Goal: Book appointment/travel/reservation

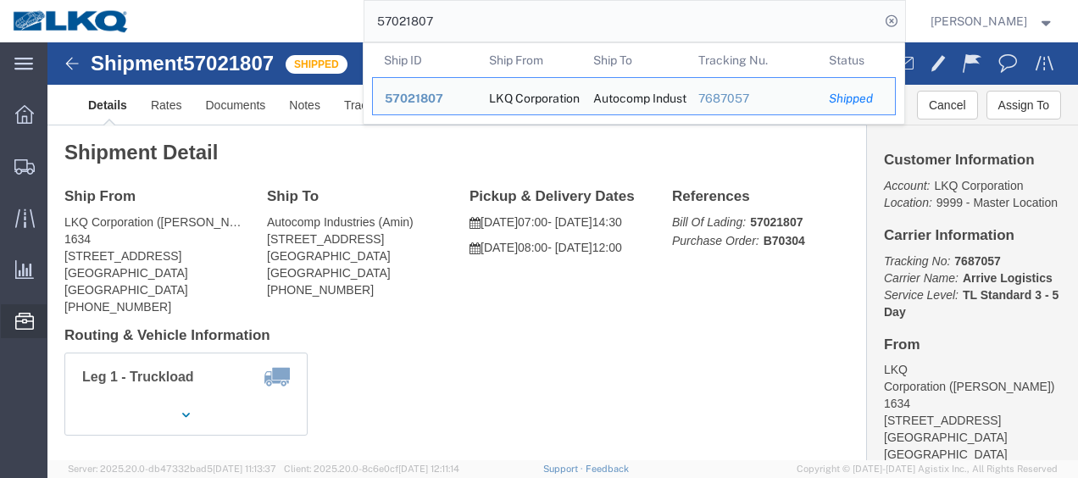
click at [0, 0] on span "Location Appointment" at bounding box center [0, 0] width 0 height 0
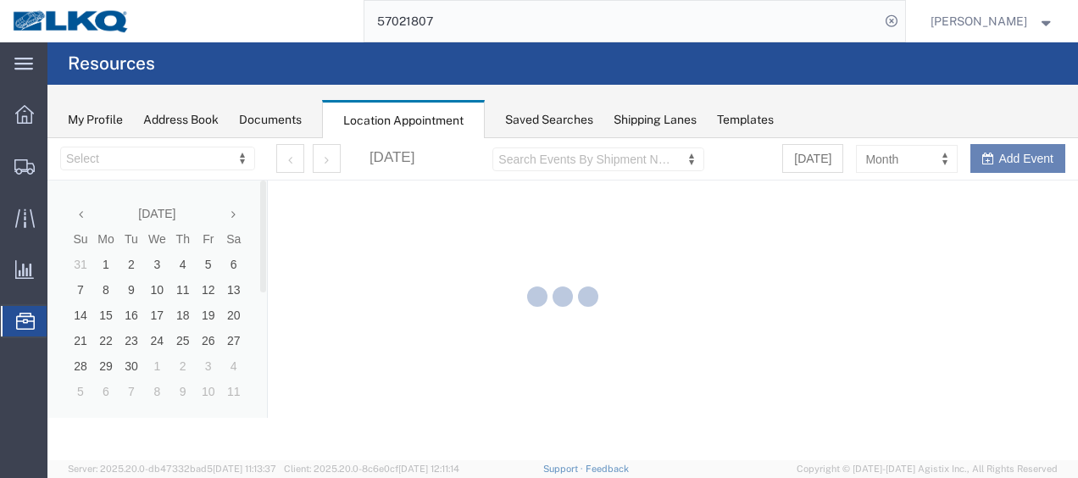
select select "28712"
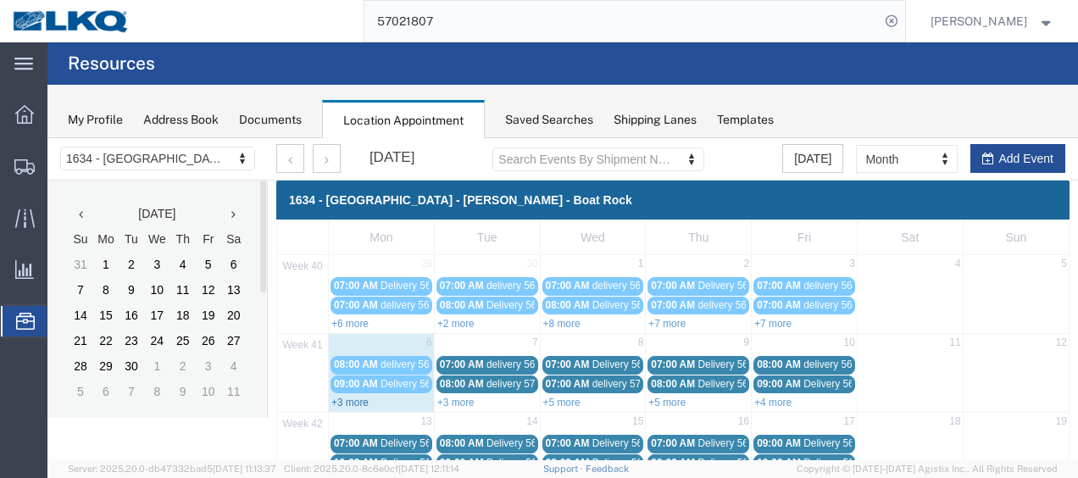
click at [351, 398] on link "+3 more" at bounding box center [349, 403] width 37 height 12
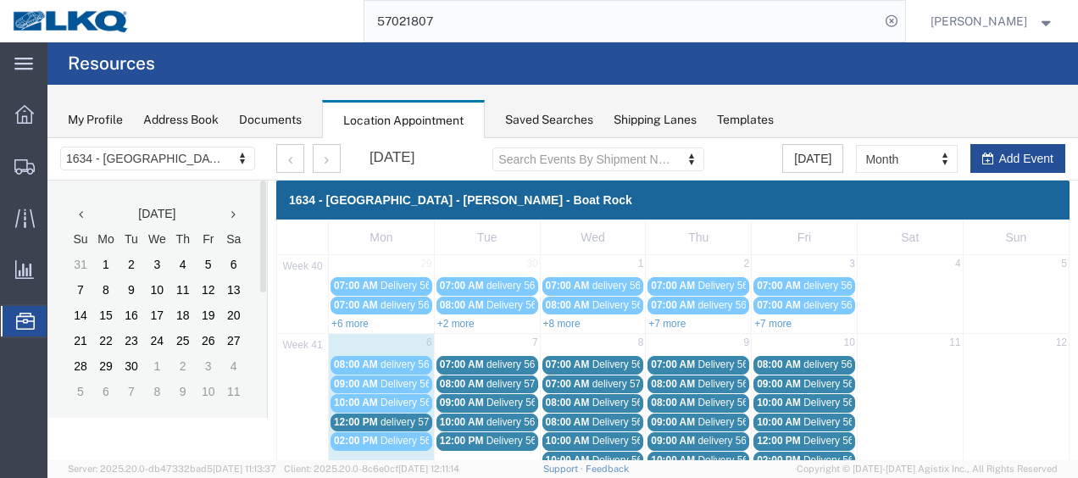
scroll to position [85, 0]
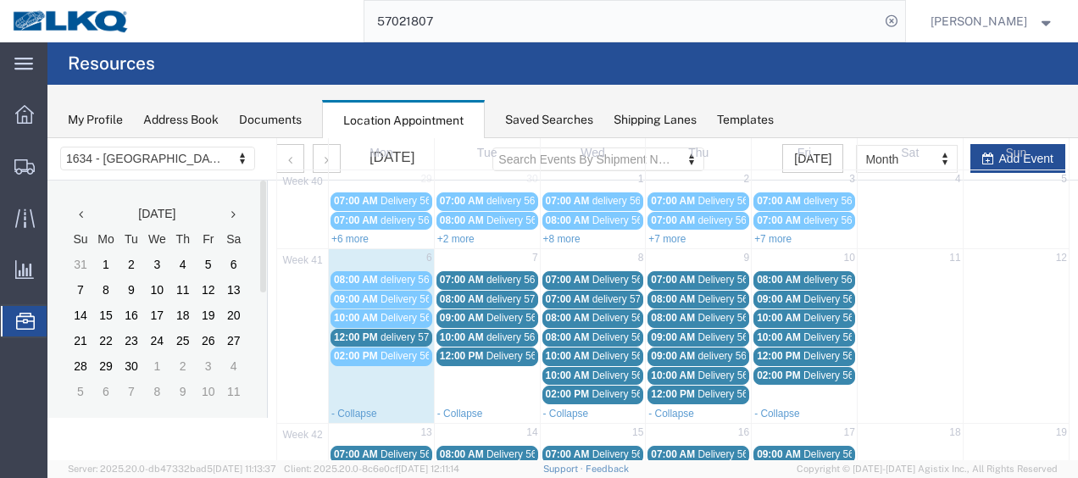
click at [400, 331] on span "delivery 57025750" at bounding box center [422, 337] width 82 height 12
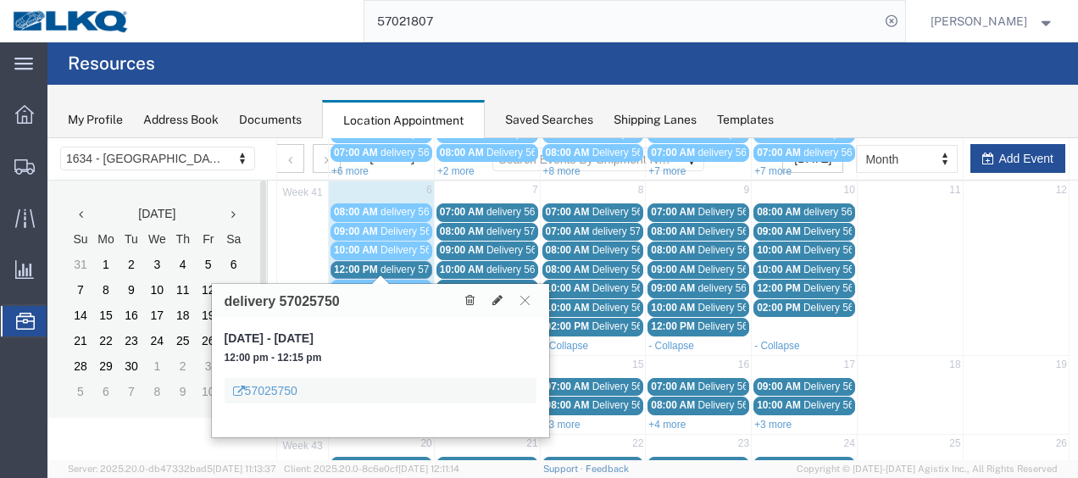
scroll to position [170, 0]
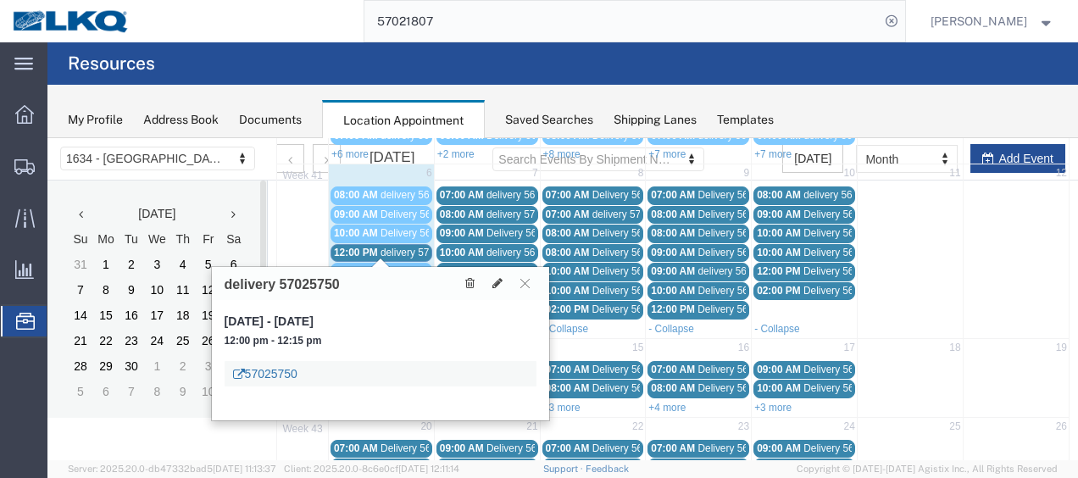
click at [281, 370] on link "57025750" at bounding box center [265, 373] width 64 height 17
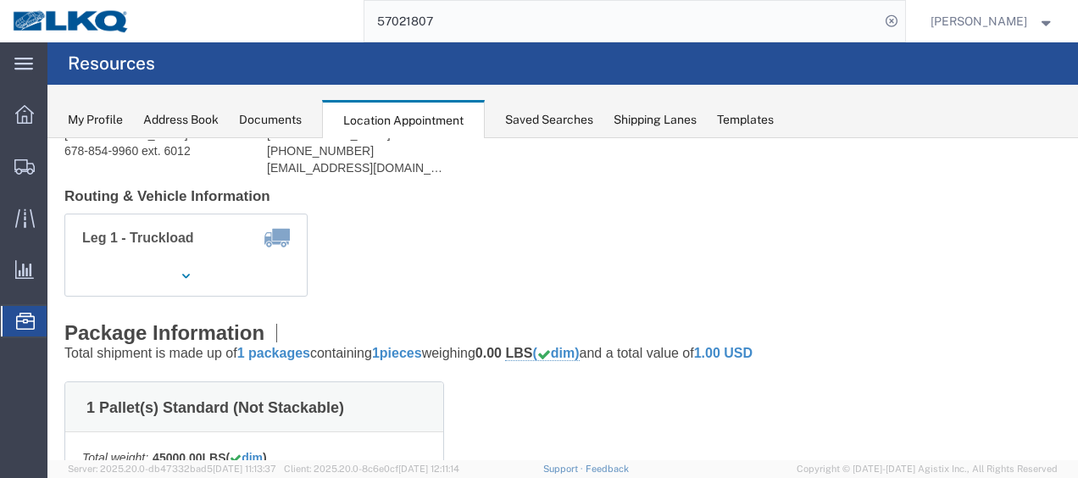
scroll to position [0, 0]
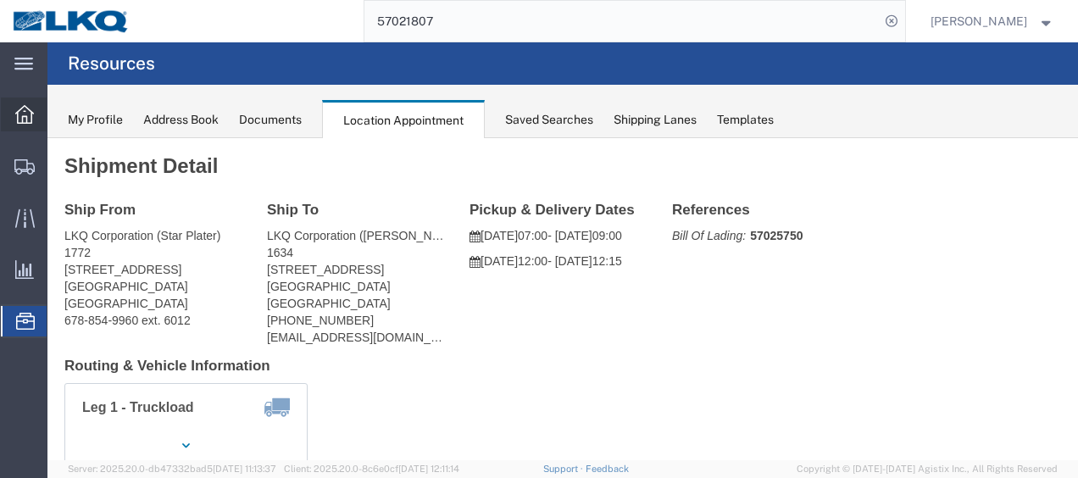
click at [23, 111] on icon at bounding box center [24, 114] width 19 height 19
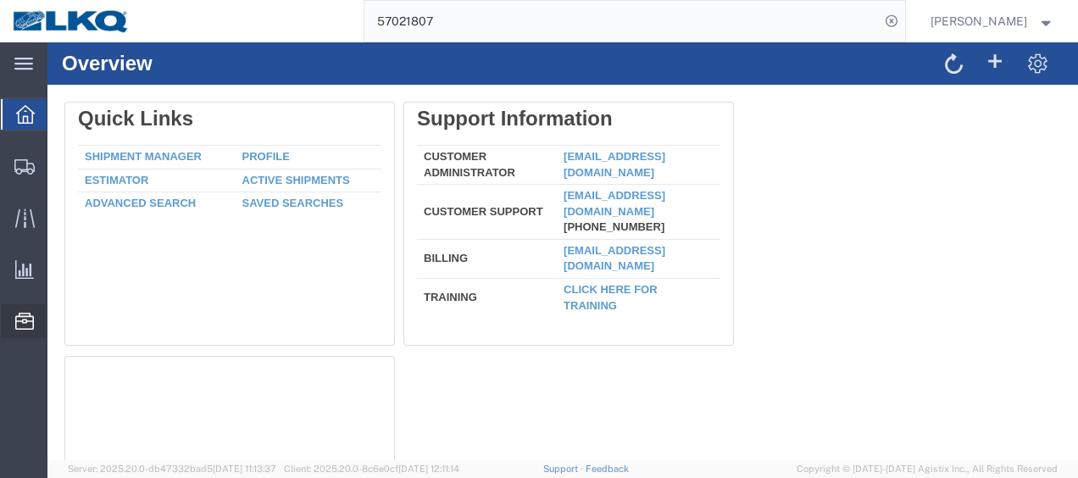
click at [0, 0] on span "Location Appointment" at bounding box center [0, 0] width 0 height 0
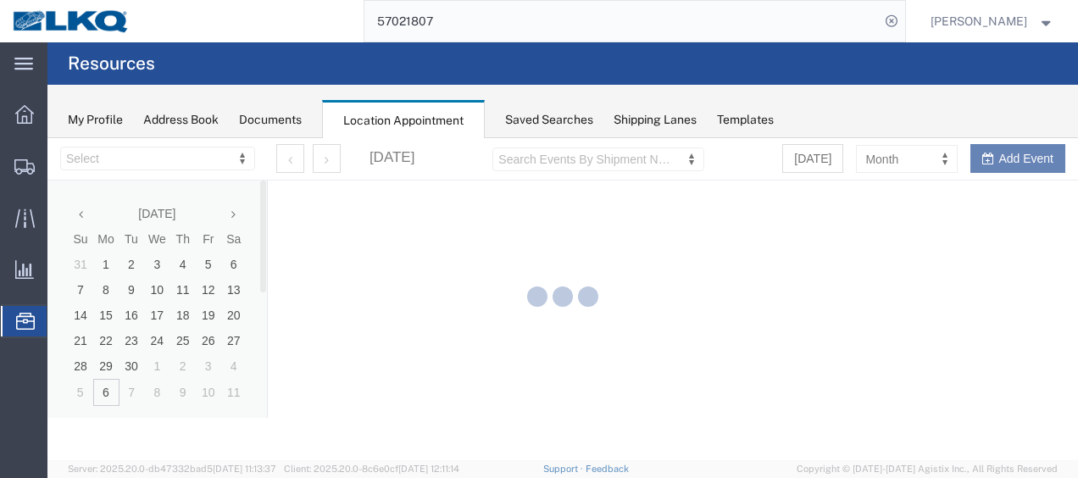
select select "28712"
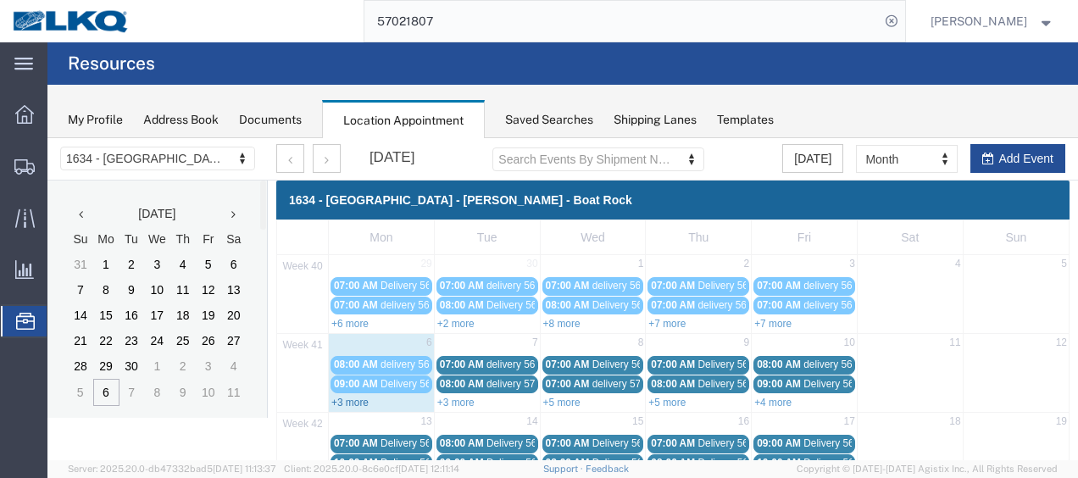
click at [346, 398] on link "+3 more" at bounding box center [349, 403] width 37 height 12
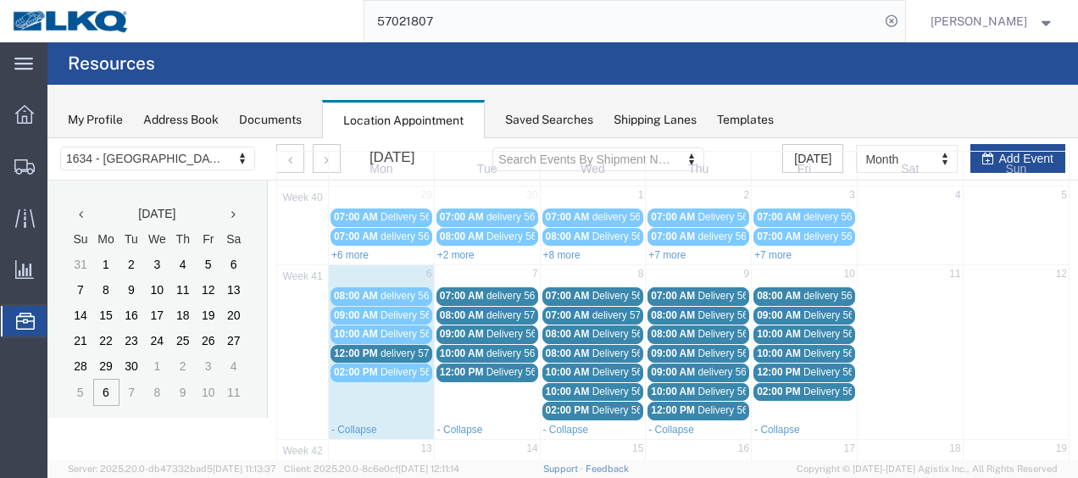
scroll to position [85, 0]
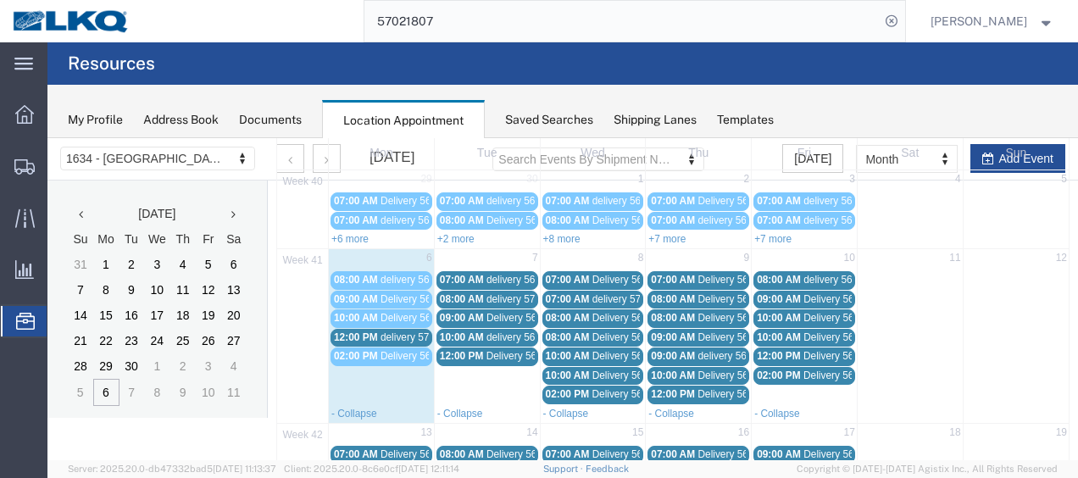
click at [408, 332] on span "delivery 57025750" at bounding box center [422, 337] width 82 height 12
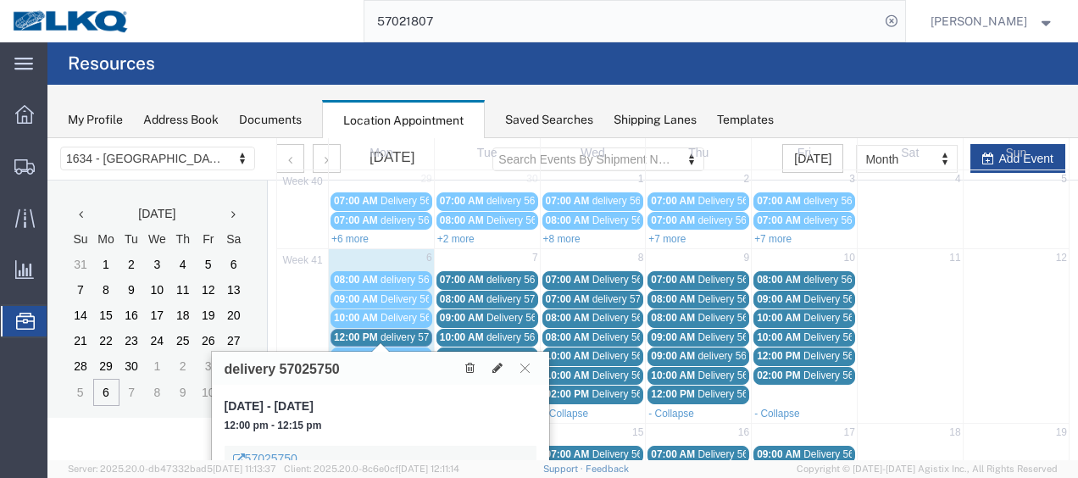
scroll to position [170, 0]
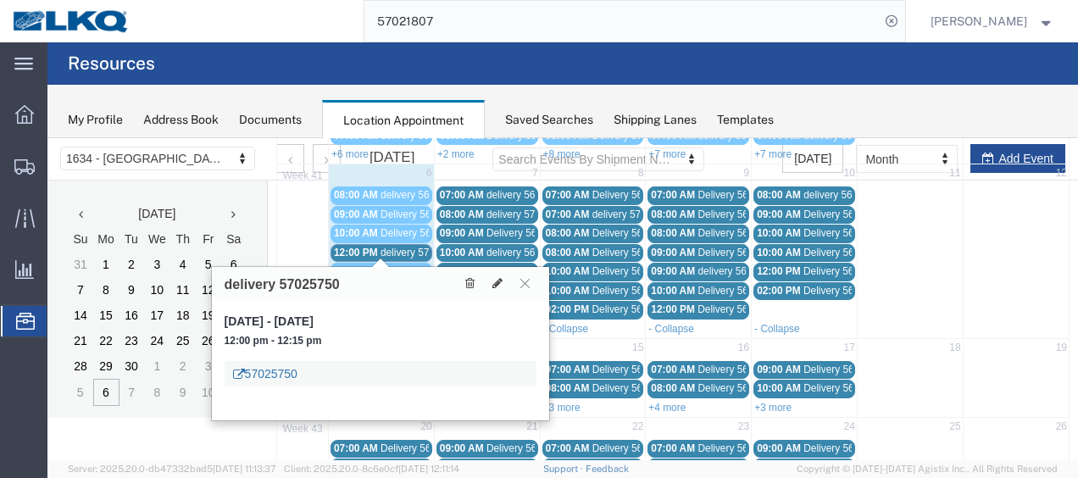
click at [273, 375] on link "57025750" at bounding box center [265, 373] width 64 height 17
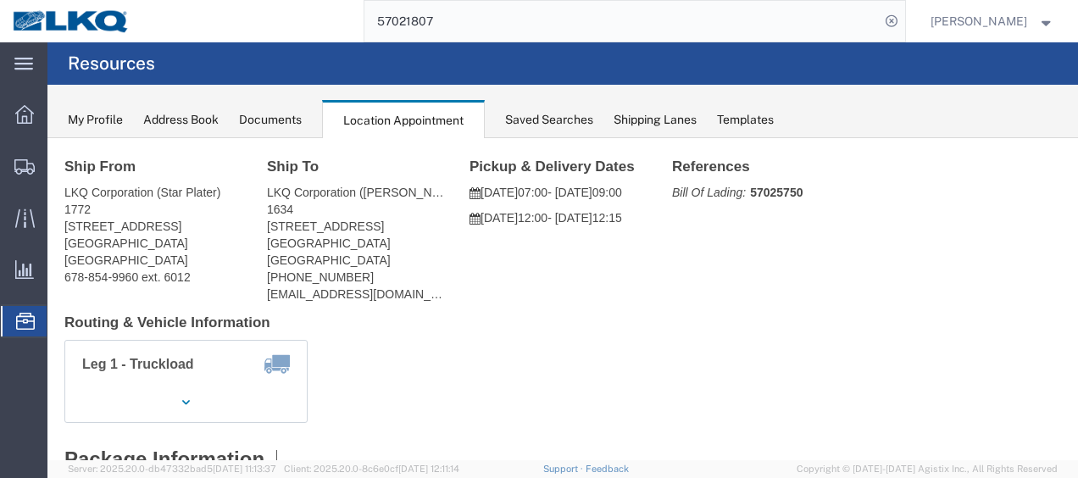
scroll to position [0, 0]
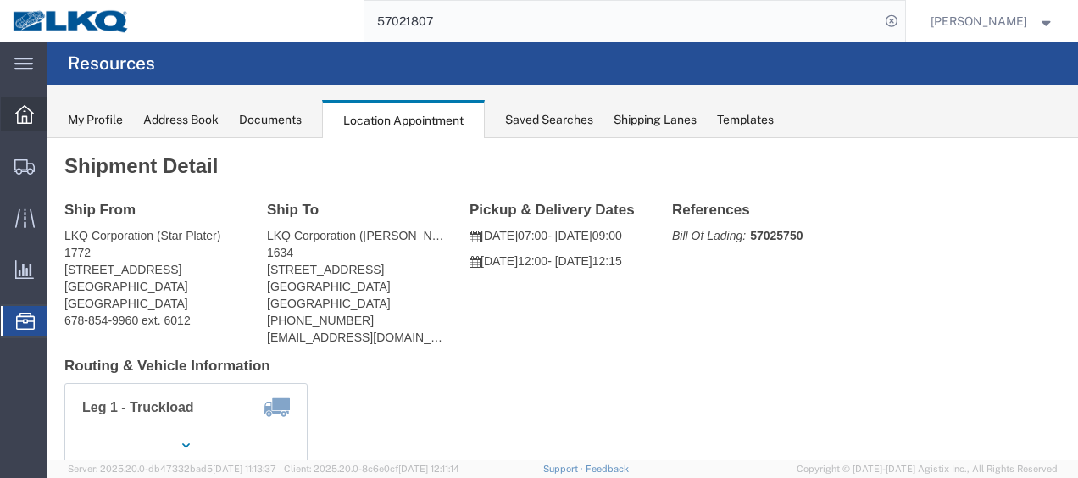
drag, startPoint x: 28, startPoint y: 102, endPoint x: 24, endPoint y: 114, distance: 12.6
click at [28, 102] on div at bounding box center [24, 114] width 47 height 34
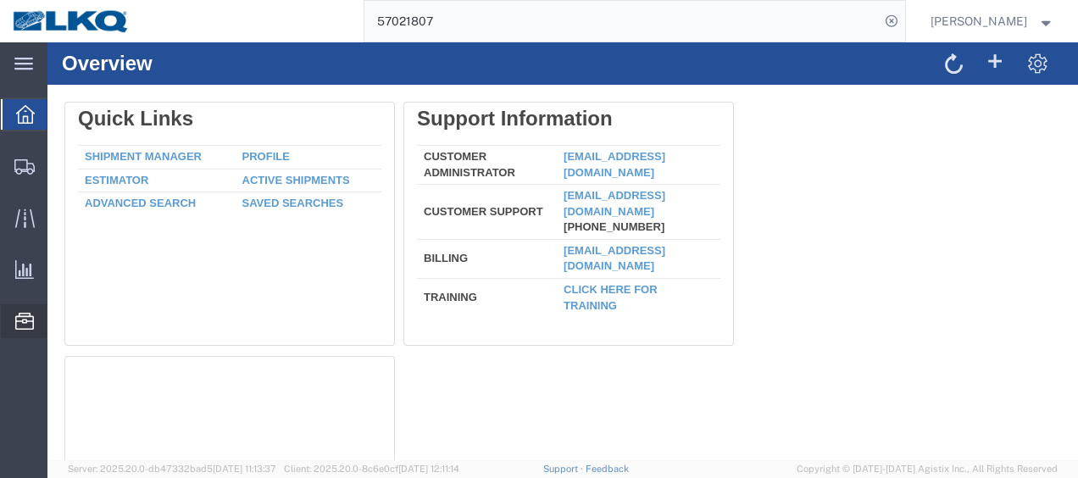
click at [0, 0] on span "Location Appointment" at bounding box center [0, 0] width 0 height 0
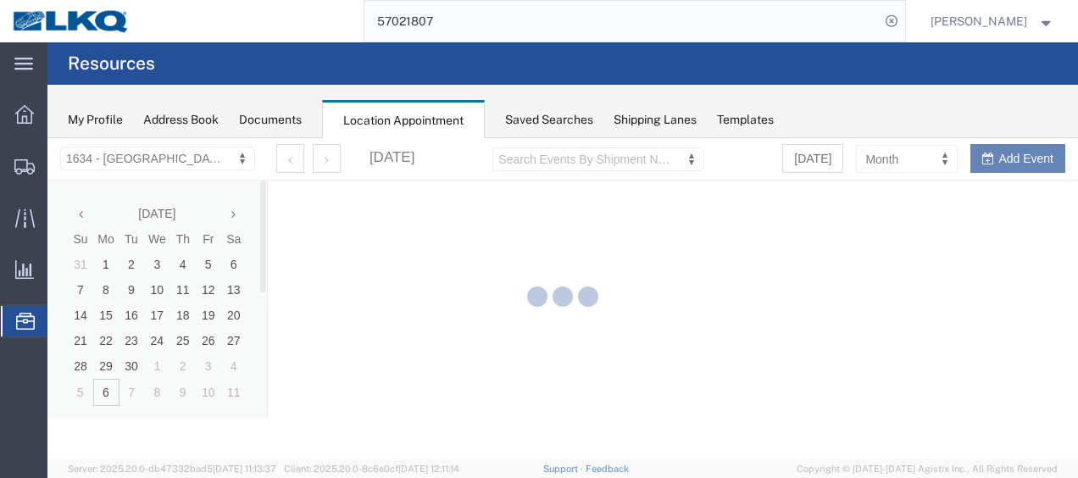
select select "28712"
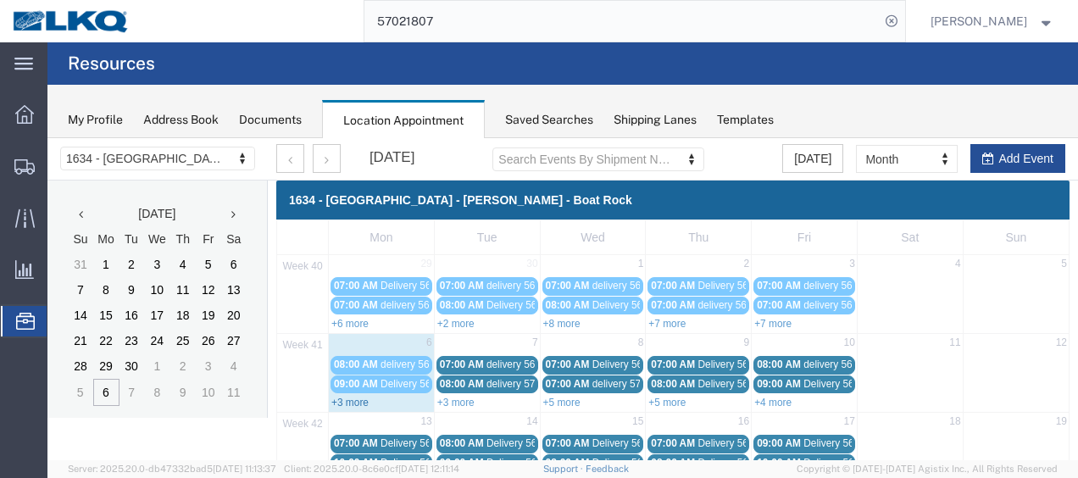
click at [345, 398] on link "+3 more" at bounding box center [349, 403] width 37 height 12
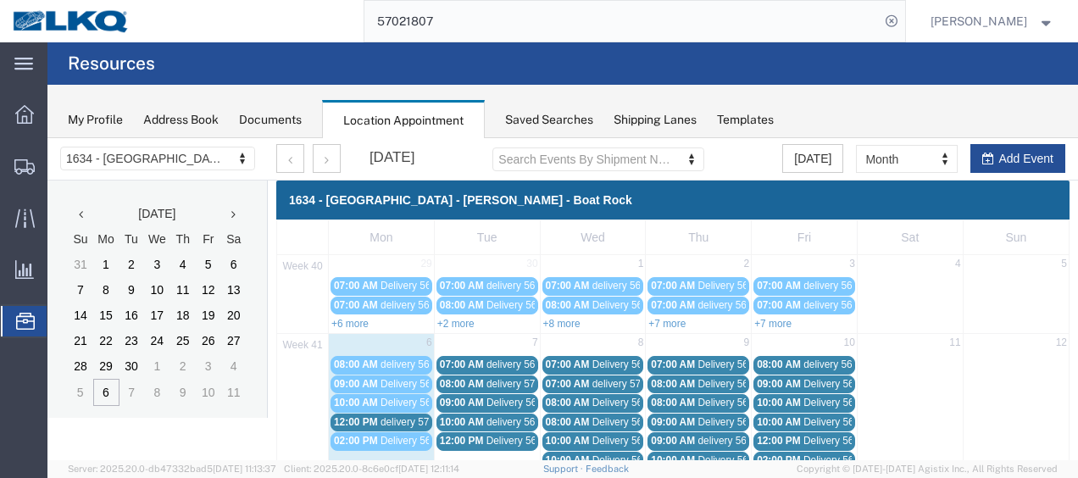
click at [393, 419] on span "delivery 57025750" at bounding box center [422, 422] width 82 height 12
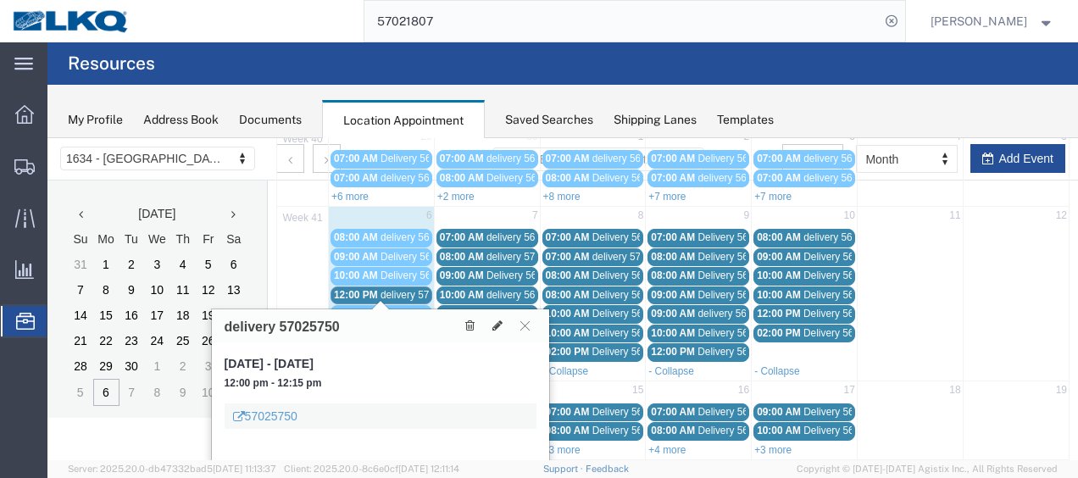
scroll to position [170, 0]
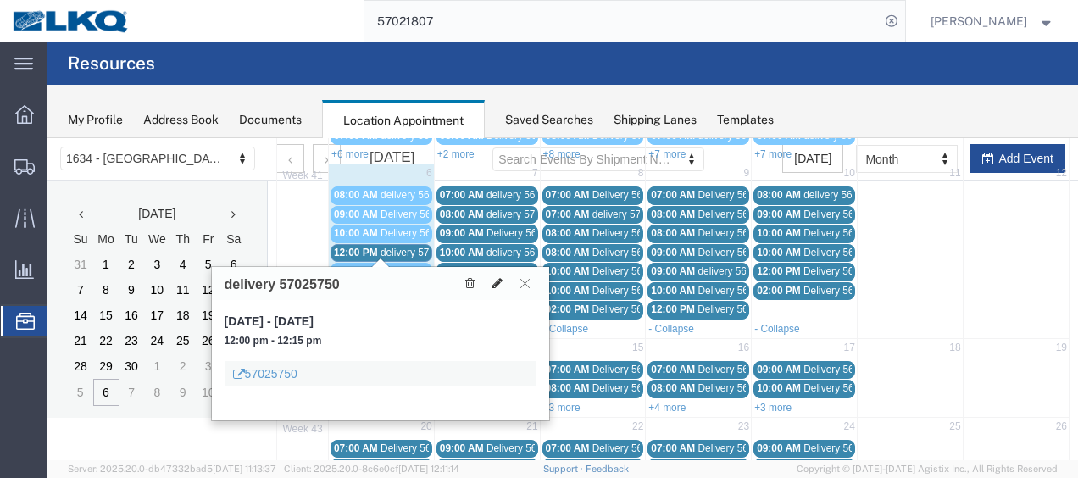
click at [498, 279] on icon at bounding box center [498, 283] width 10 height 12
select select "1"
select select
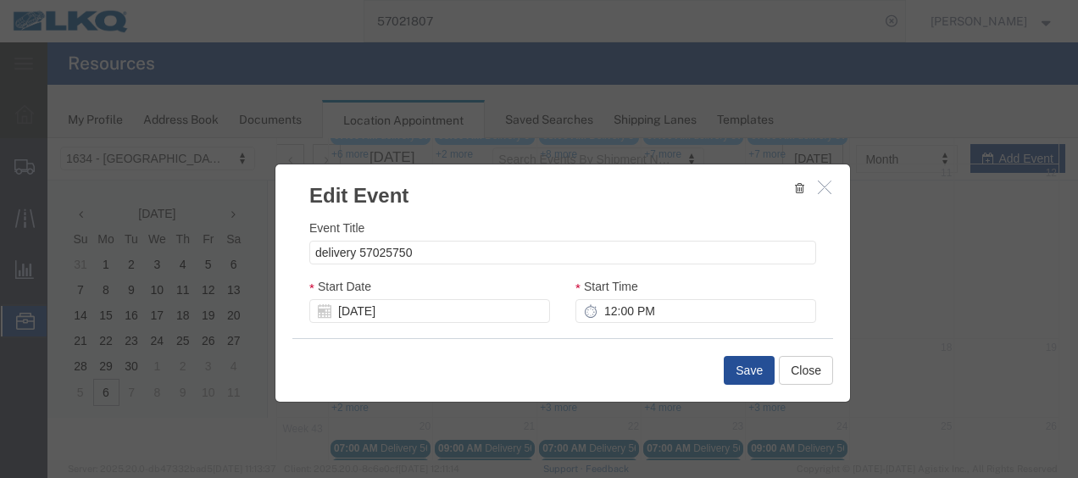
select select
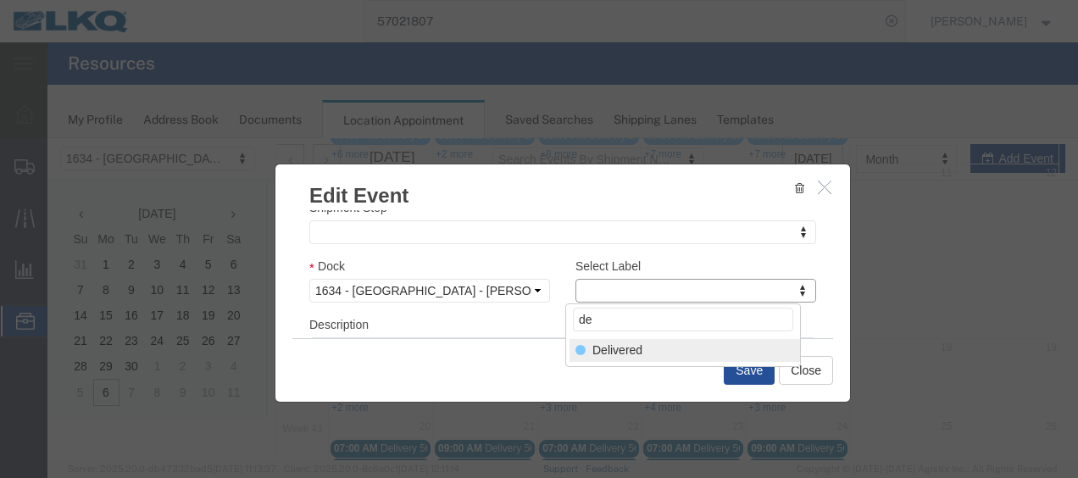
type input "de"
select select "40"
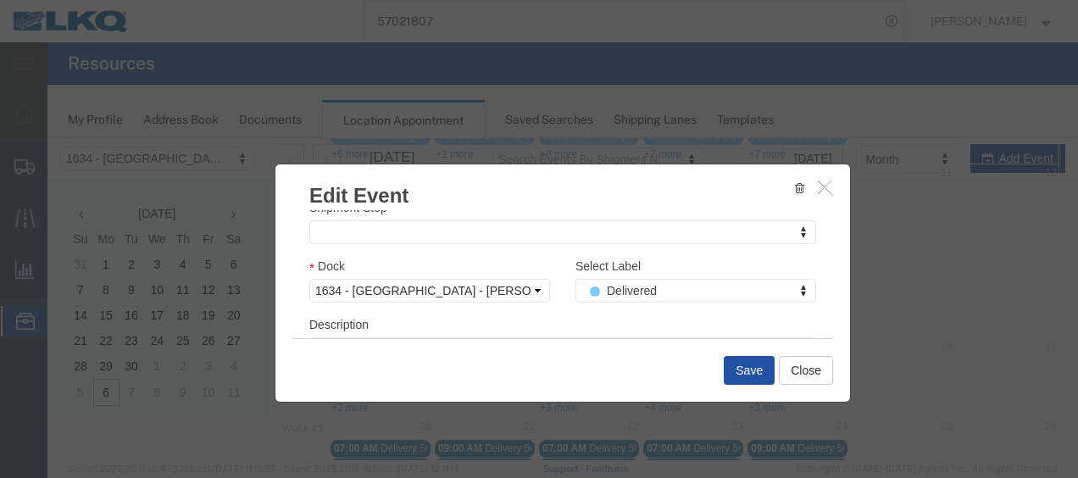
click at [739, 369] on button "Save" at bounding box center [749, 370] width 51 height 29
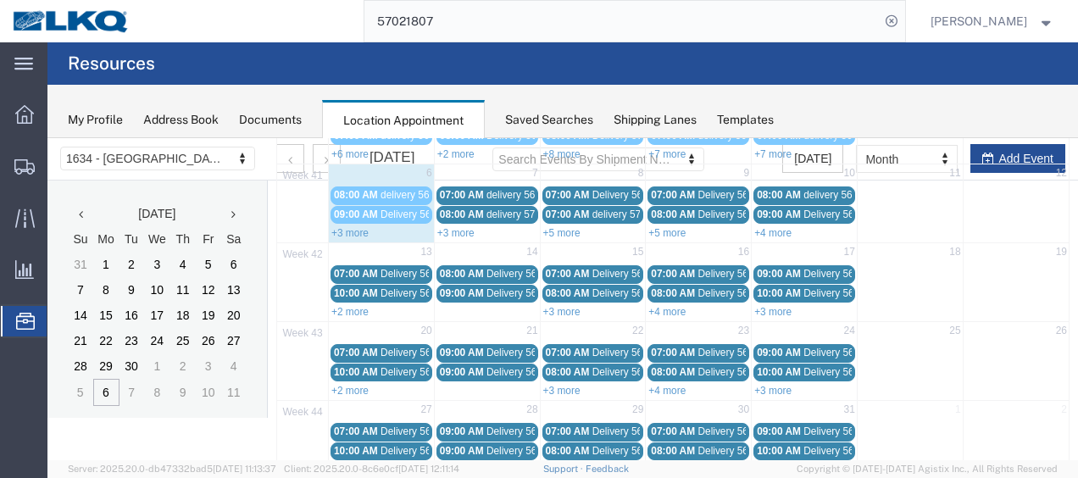
scroll to position [97, 0]
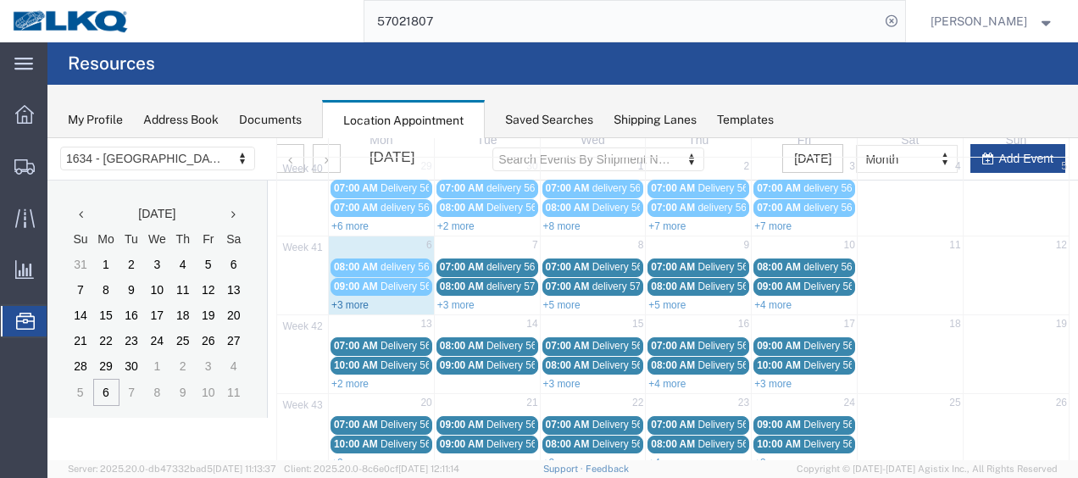
click at [344, 299] on link "+3 more" at bounding box center [349, 305] width 37 height 12
